Goal: Task Accomplishment & Management: Use online tool/utility

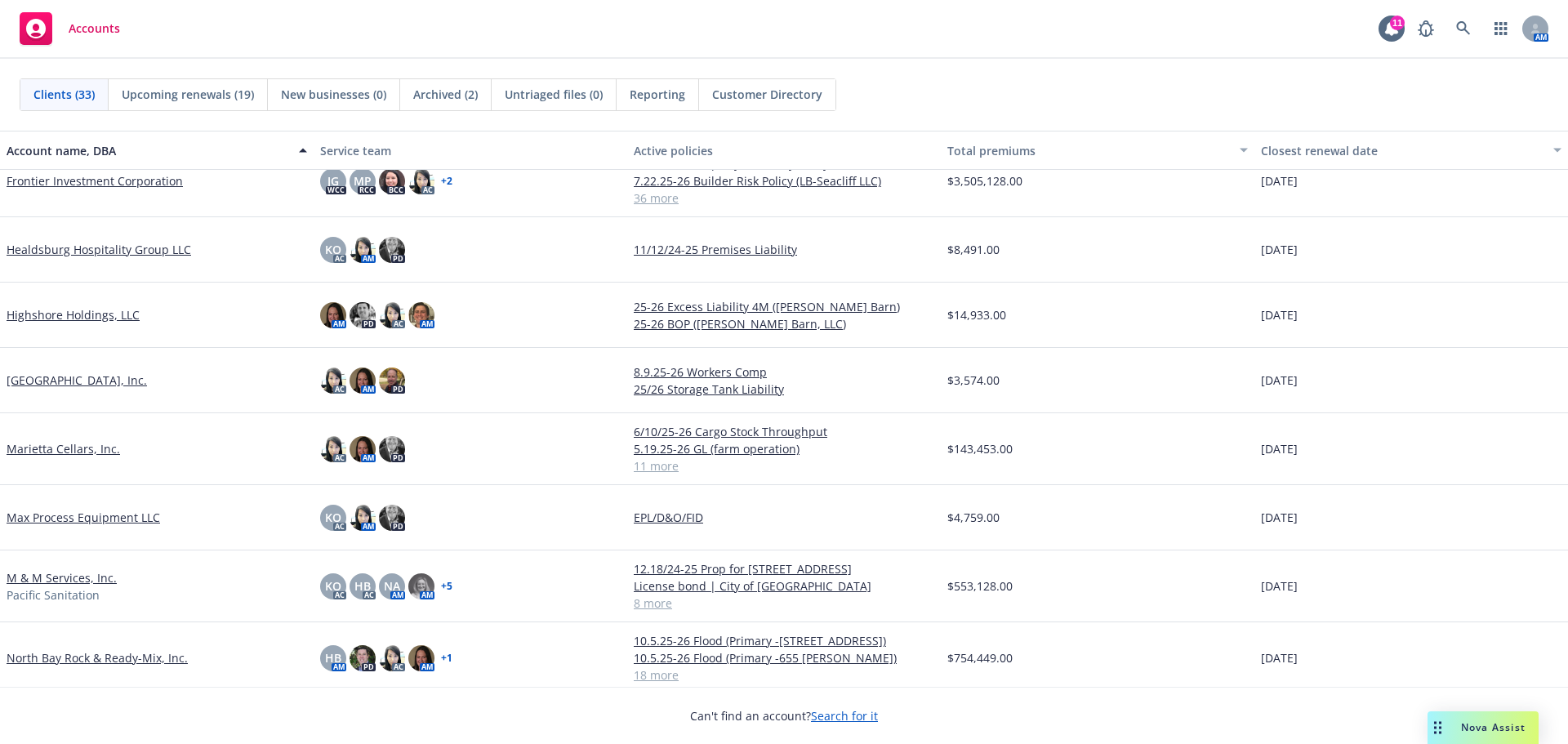
scroll to position [898, 0]
click at [74, 568] on link "M & M Services, Inc." at bounding box center [61, 577] width 110 height 17
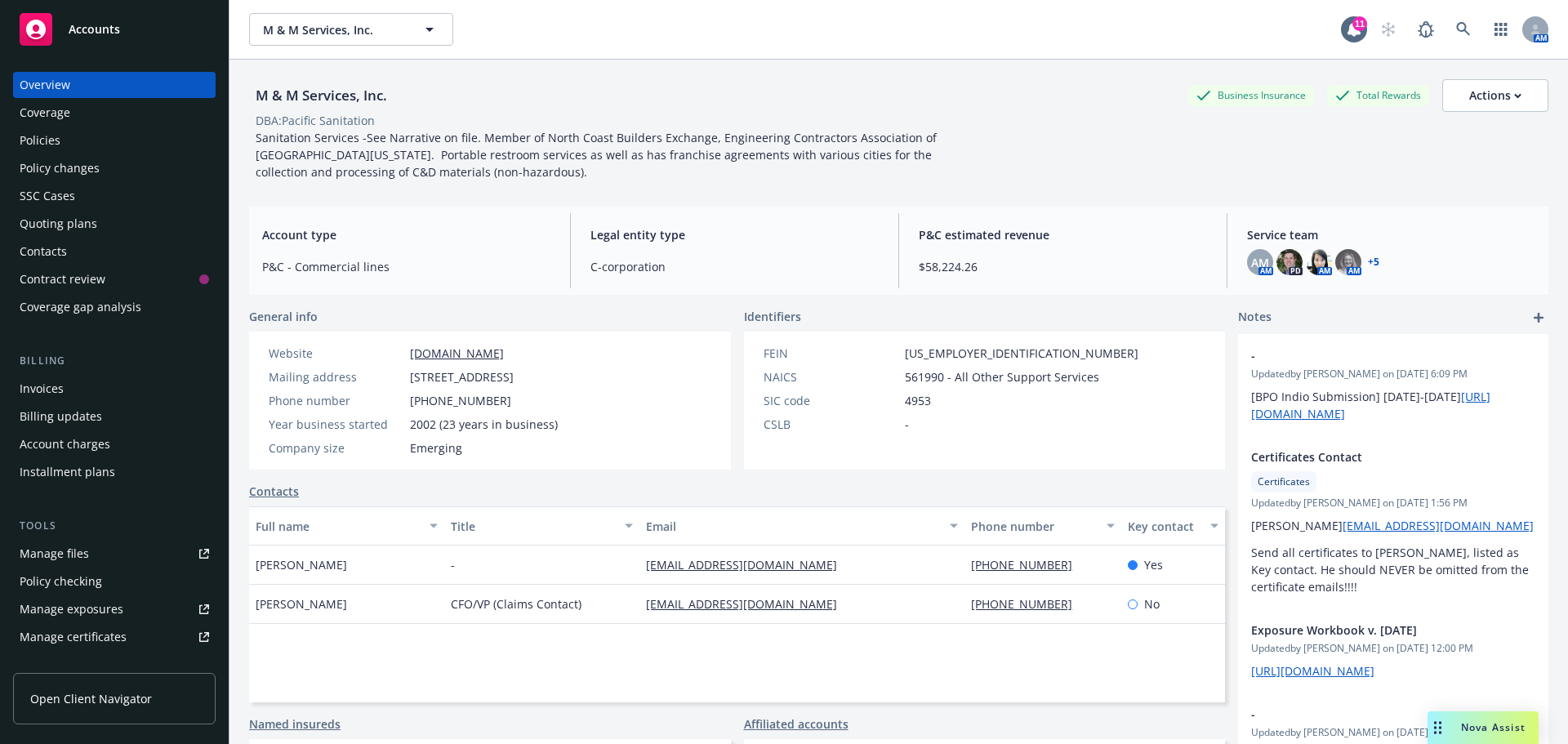
click at [34, 227] on div "Quoting plans" at bounding box center [58, 224] width 78 height 26
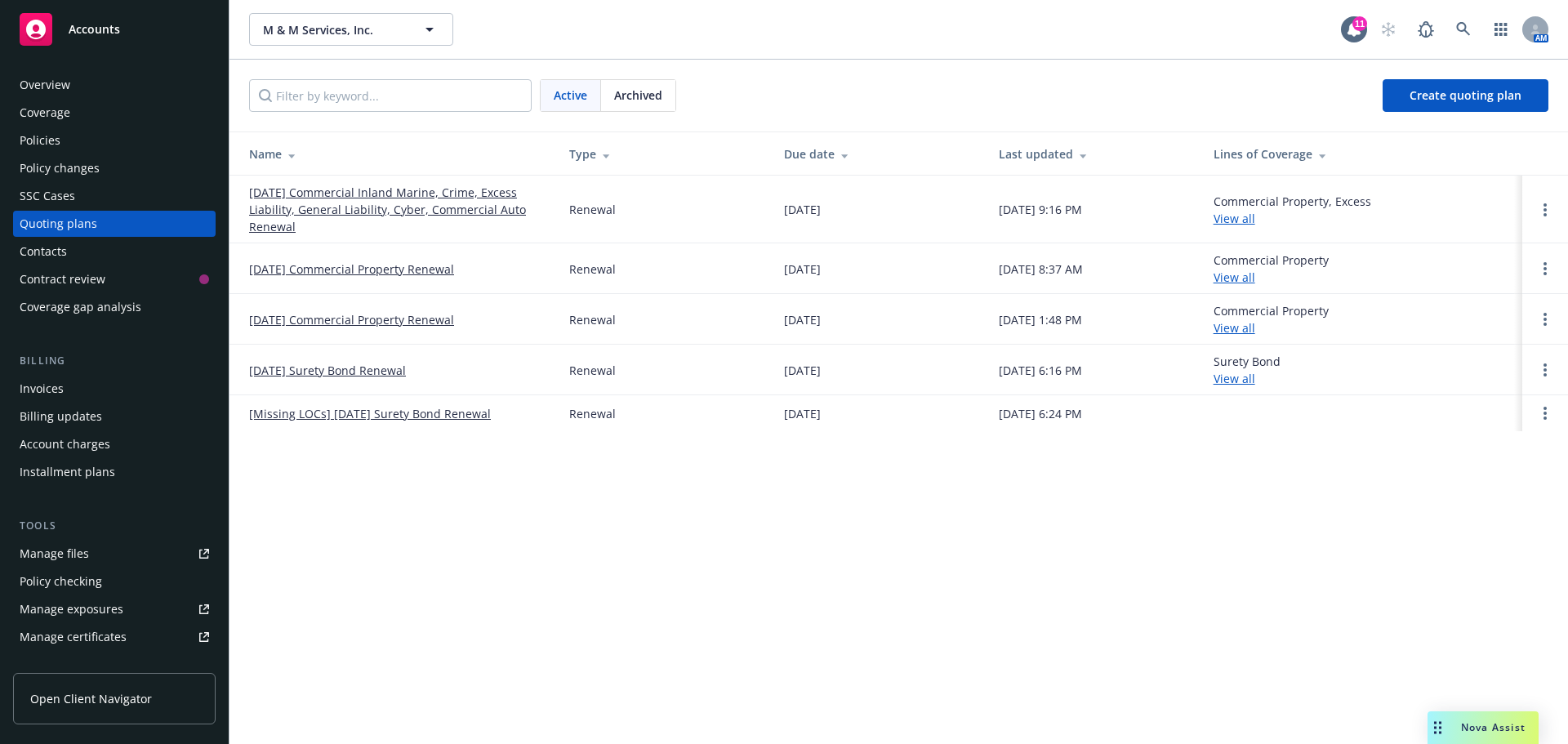
click at [295, 211] on link "[DATE] Commercial Inland Marine, Crime, Excess Liability, General Liability, Cy…" at bounding box center [396, 209] width 294 height 52
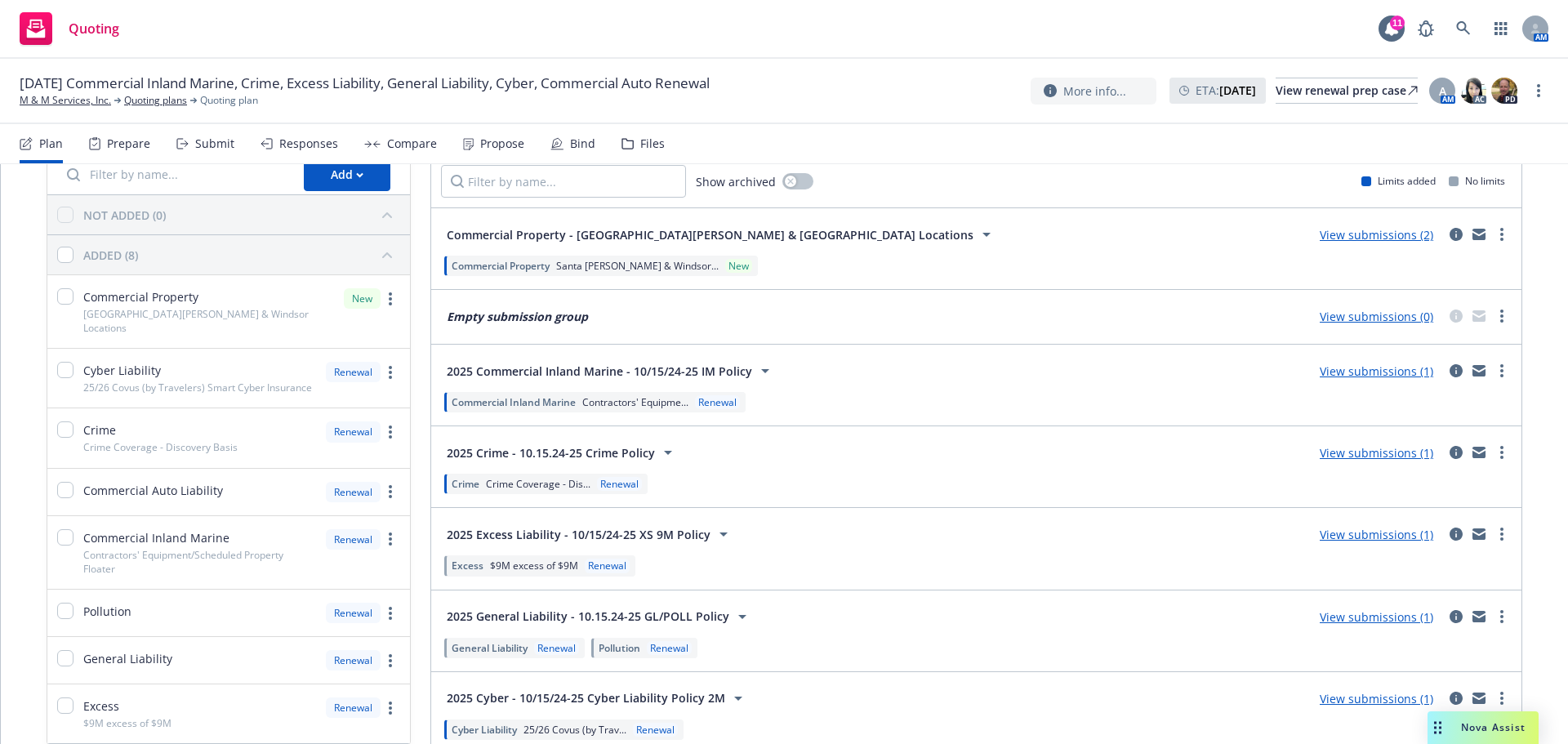
scroll to position [242, 0]
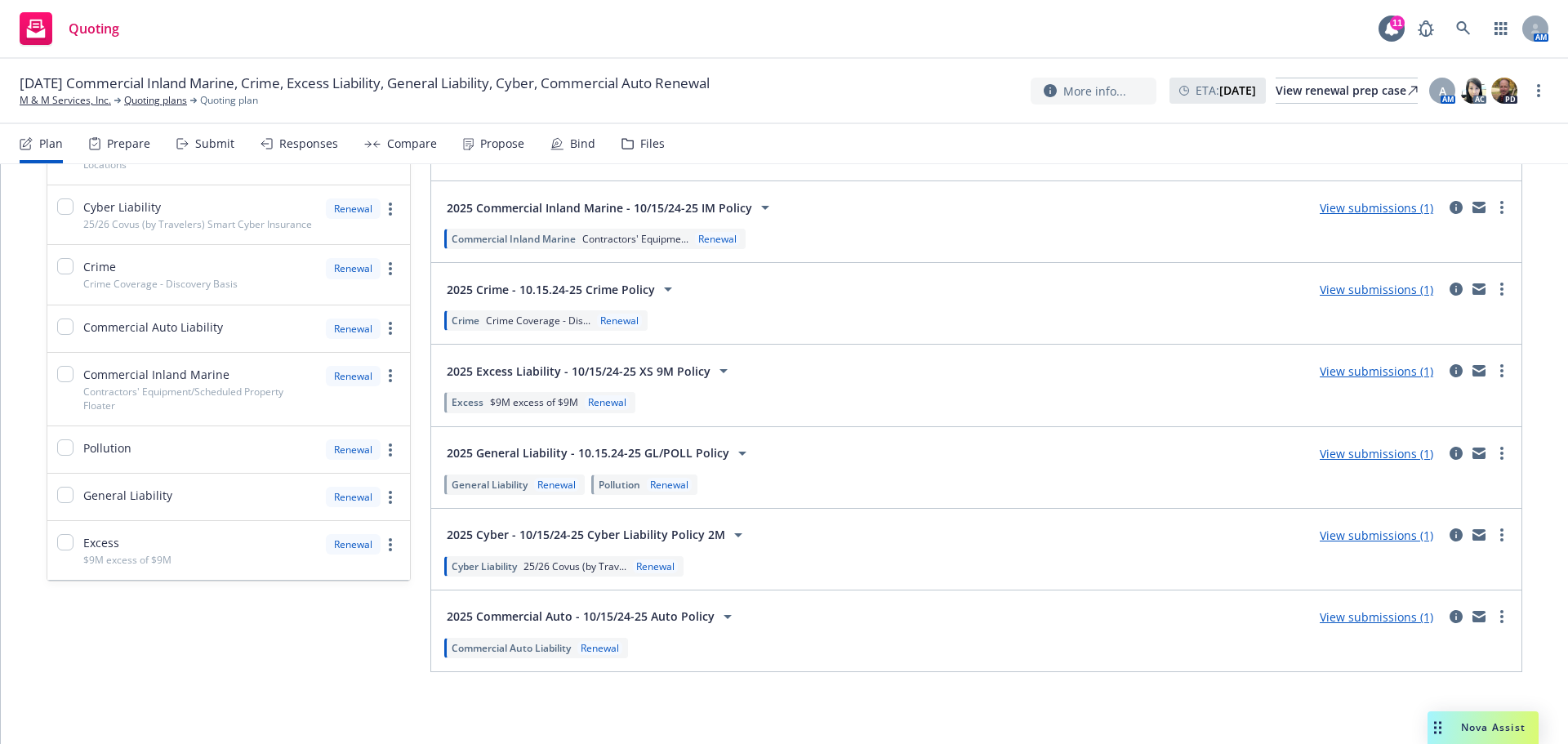
click at [1347, 538] on link "View submissions (1)" at bounding box center [1376, 535] width 114 height 16
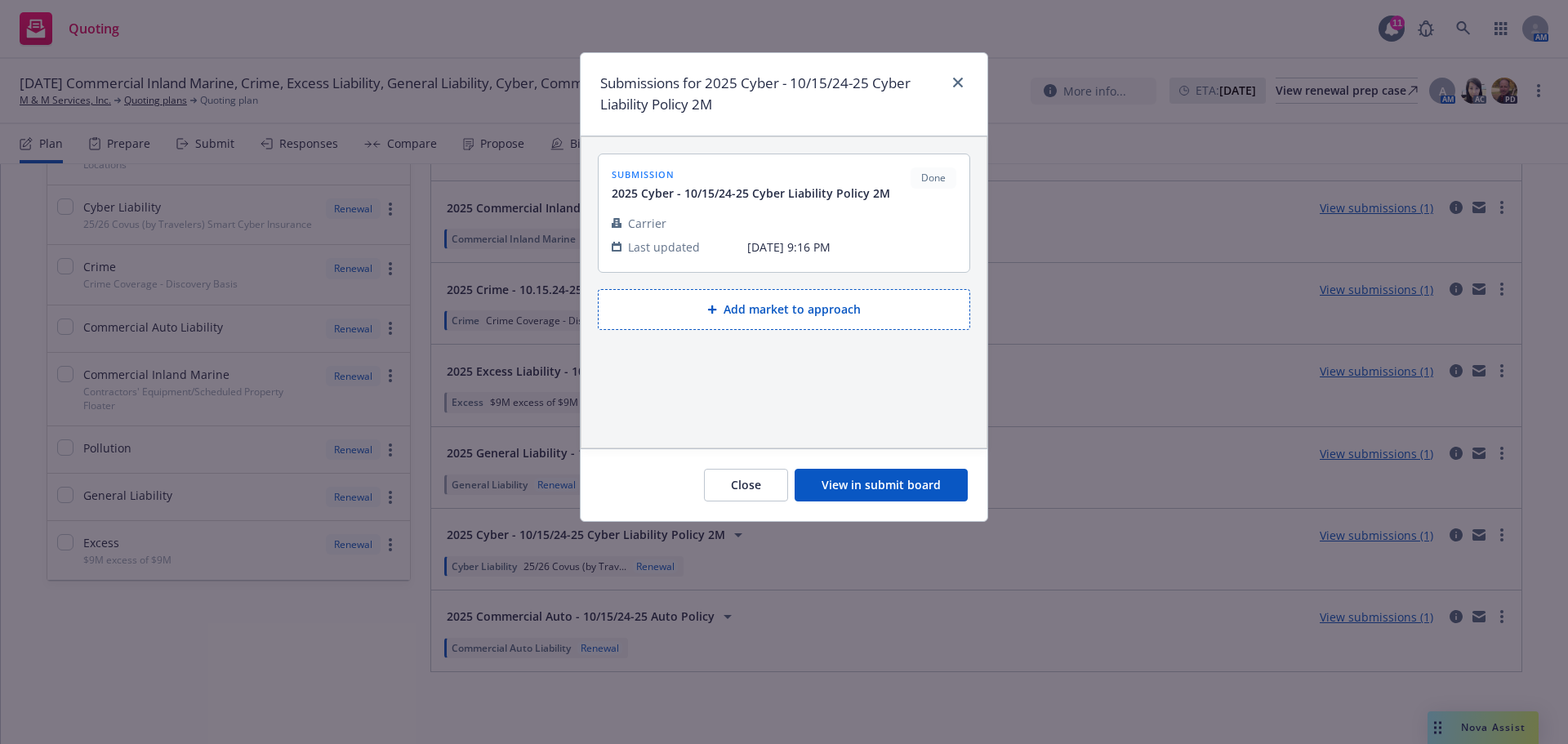
click at [878, 486] on button "View in submit board" at bounding box center [881, 484] width 173 height 32
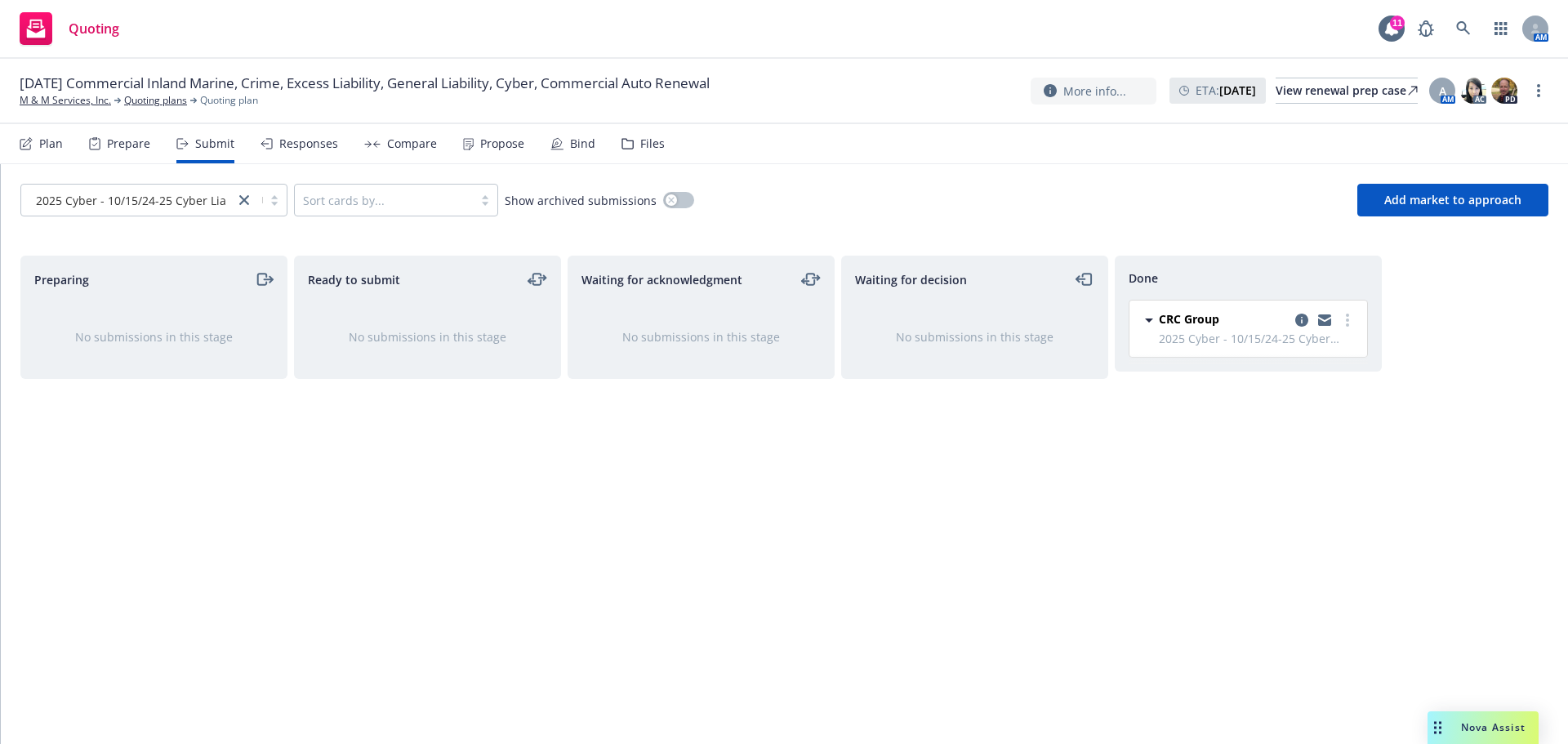
click at [323, 143] on div "Responses" at bounding box center [308, 143] width 59 height 13
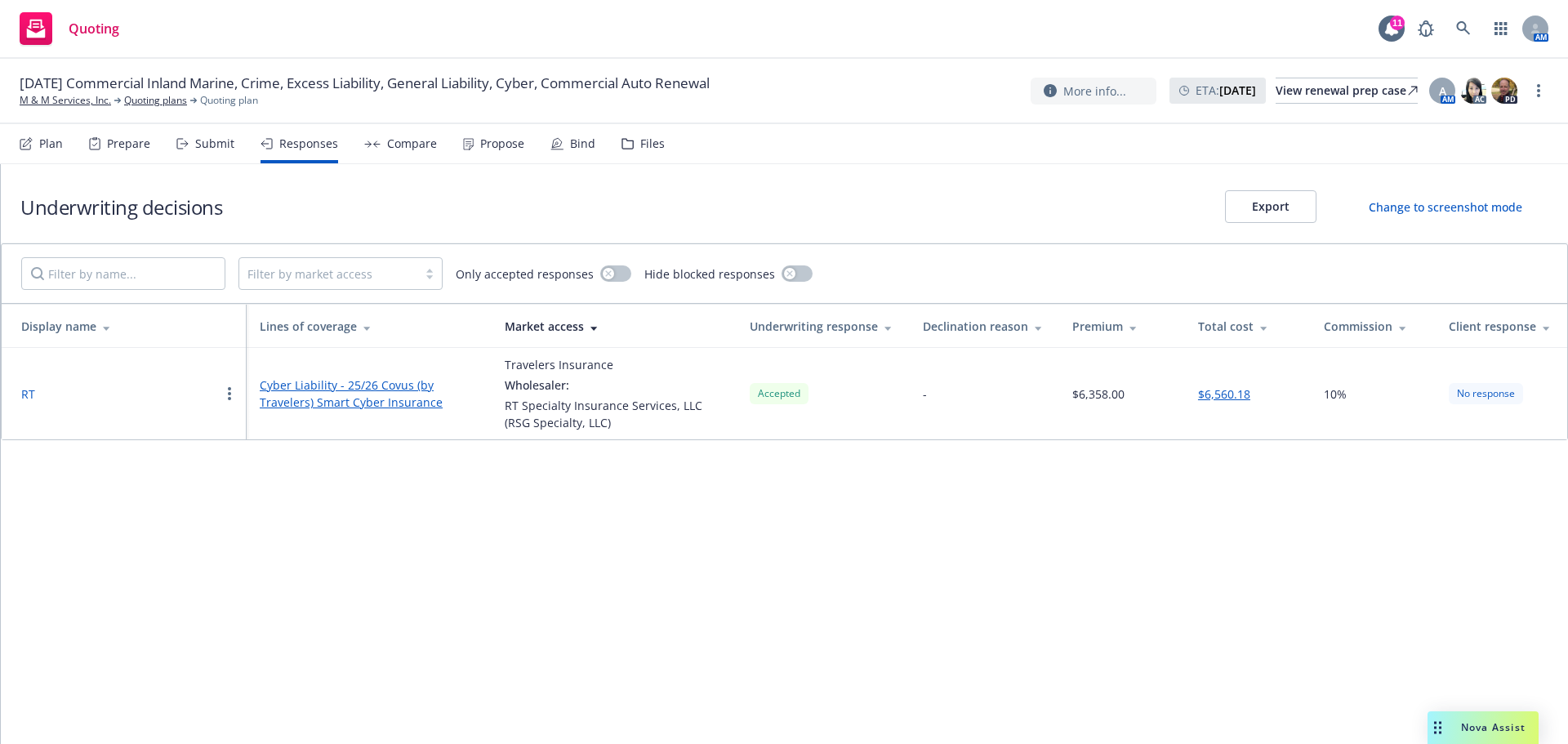
click at [132, 143] on div "Prepare" at bounding box center [128, 143] width 43 height 13
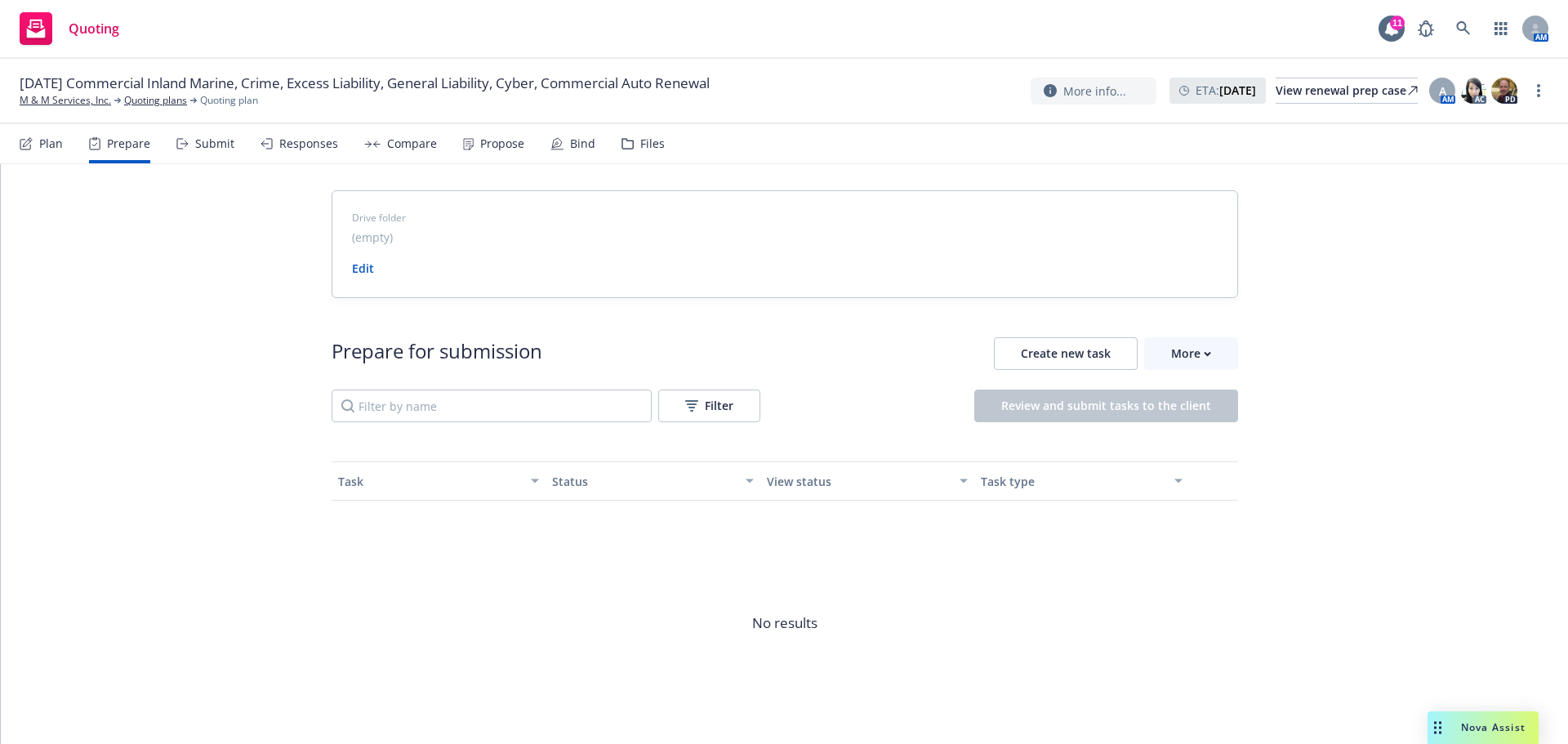
click at [59, 144] on div "Plan" at bounding box center [51, 143] width 24 height 13
